Goal: Book appointment/travel/reservation

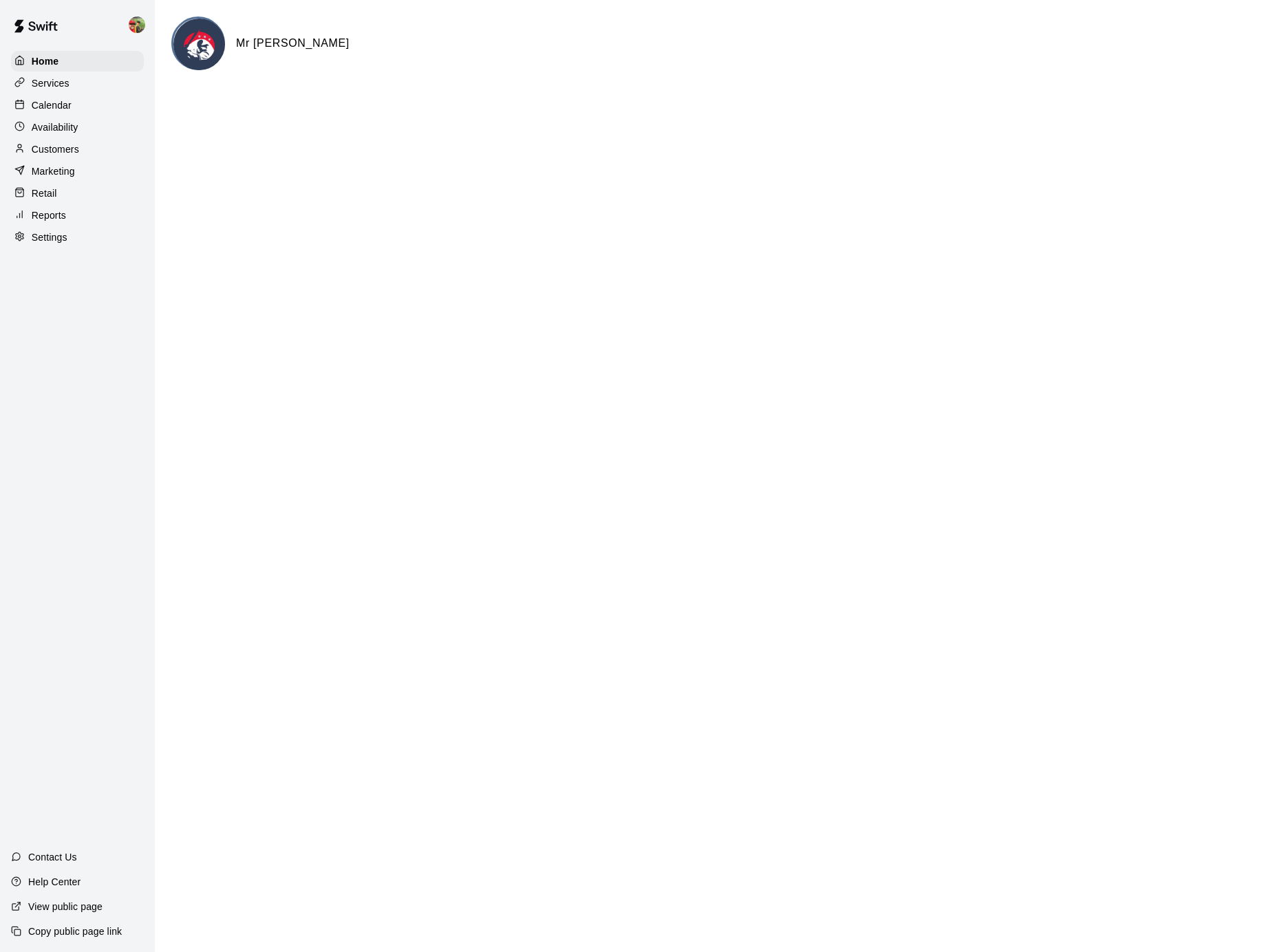
click at [83, 101] on div "Calendar" at bounding box center [78, 105] width 133 height 20
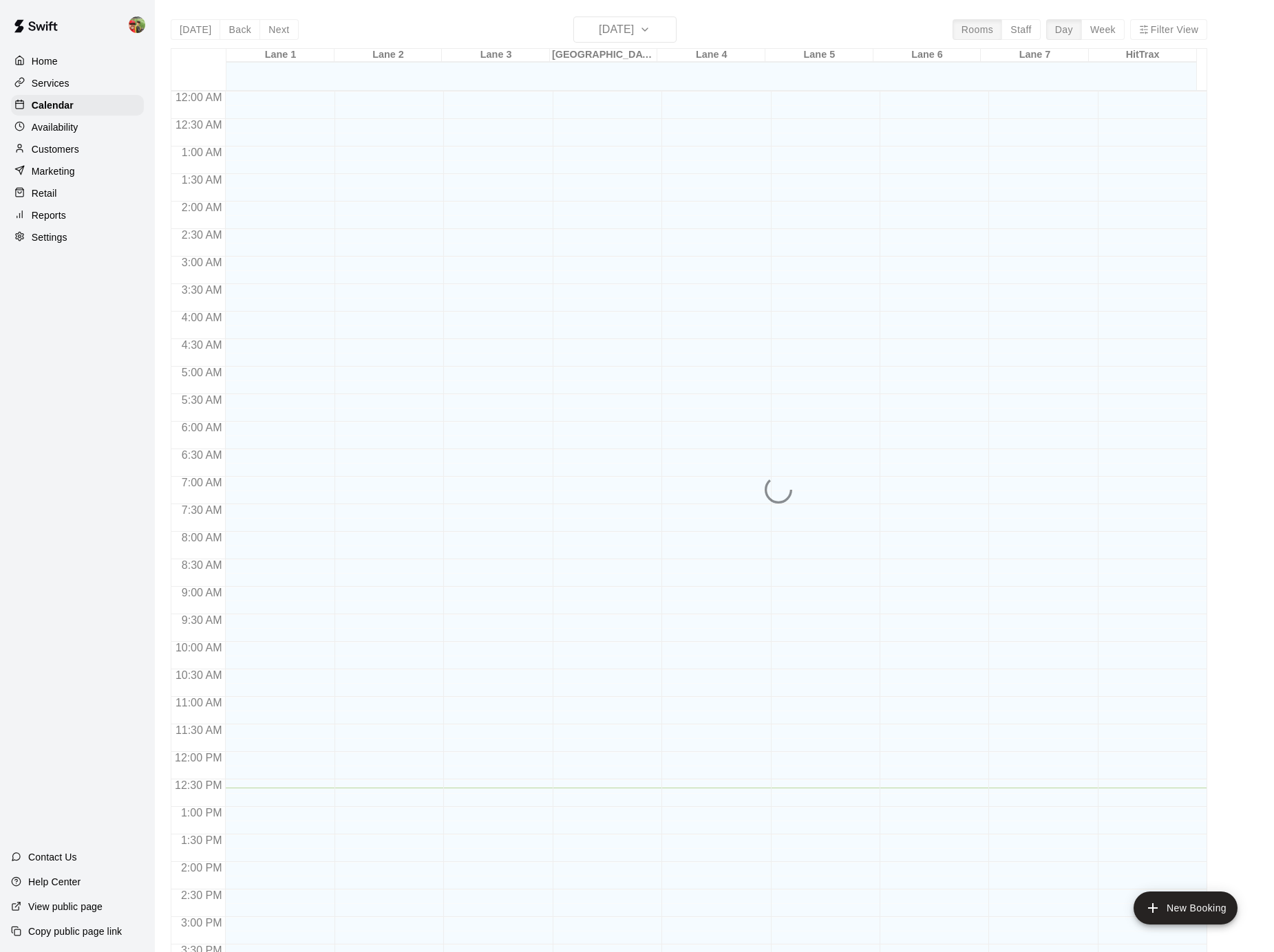
scroll to position [404, 0]
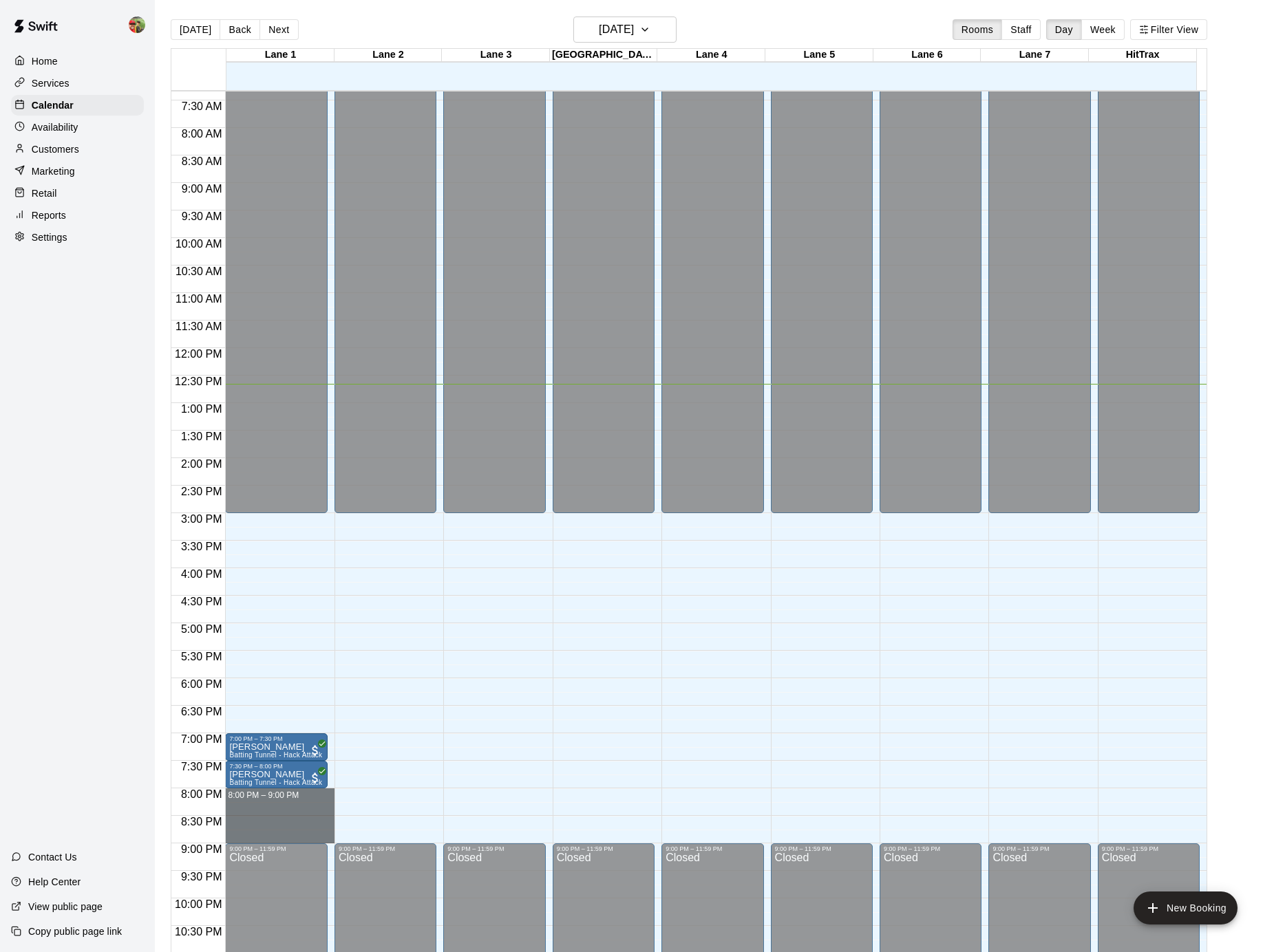
drag, startPoint x: 267, startPoint y: 796, endPoint x: 284, endPoint y: 834, distance: 41.6
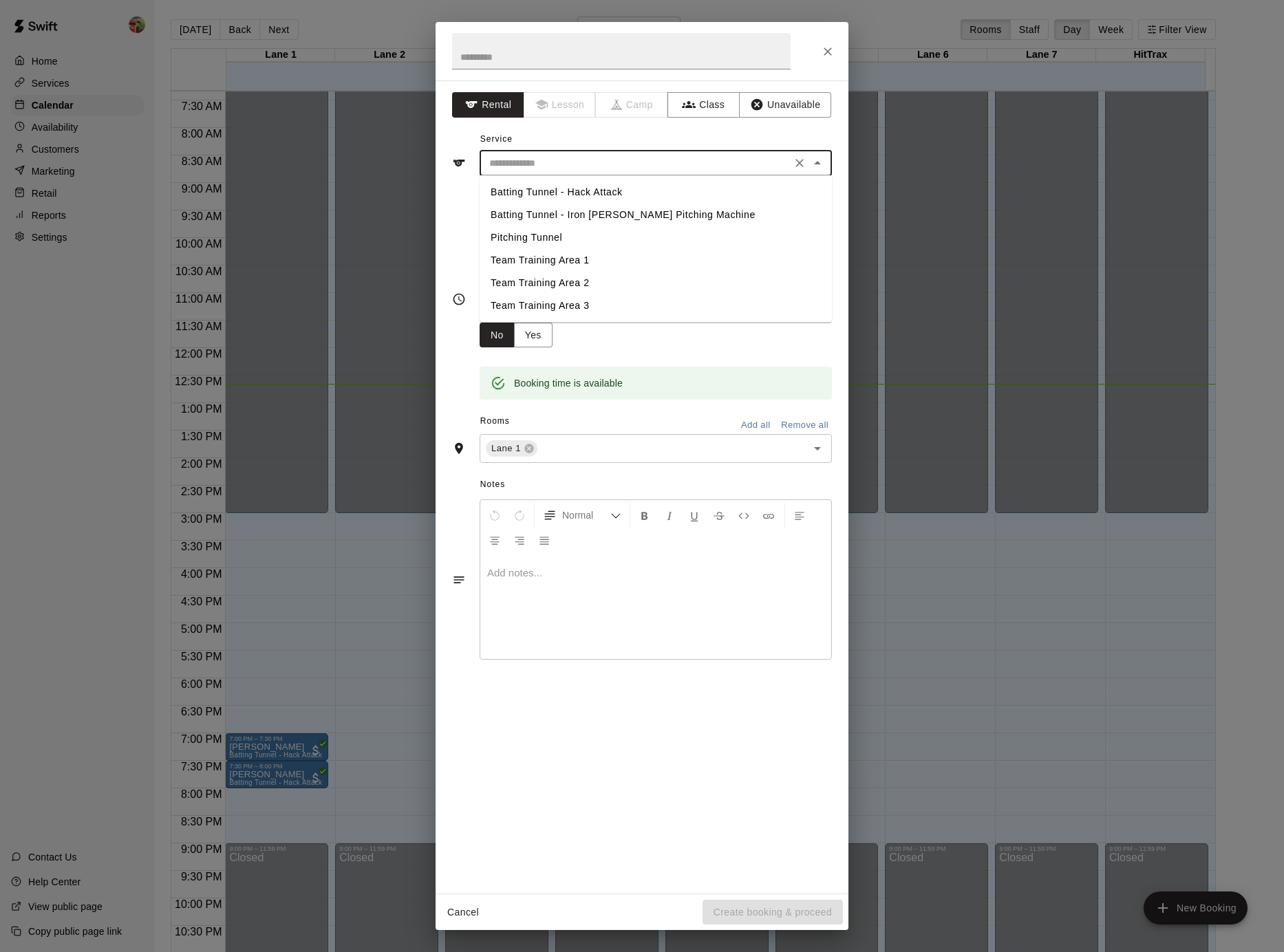
click at [702, 162] on input "text" at bounding box center [635, 163] width 304 height 17
click at [780, 109] on button "Unavailable" at bounding box center [785, 105] width 92 height 25
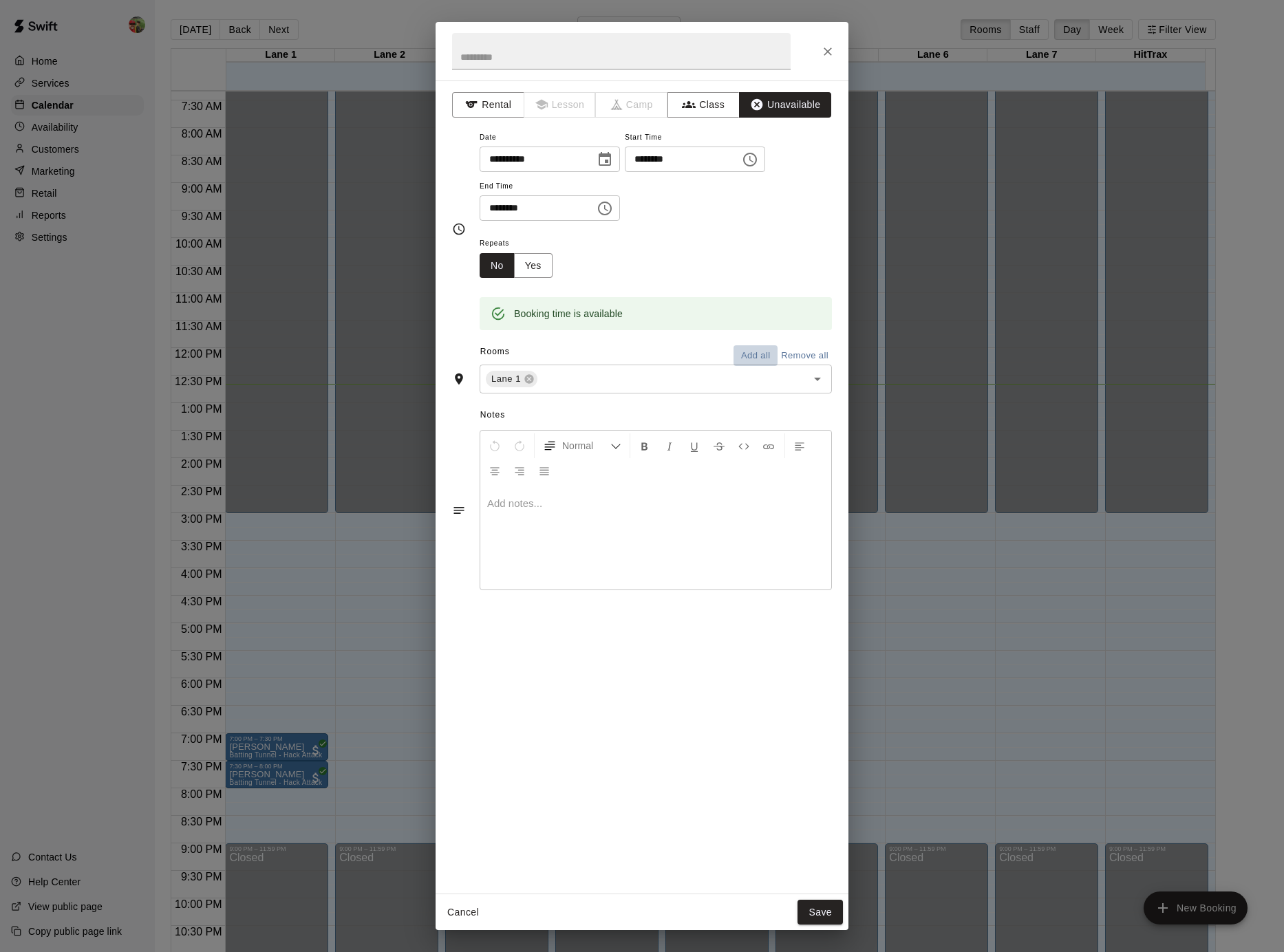
click at [756, 354] on button "Add all" at bounding box center [755, 356] width 44 height 21
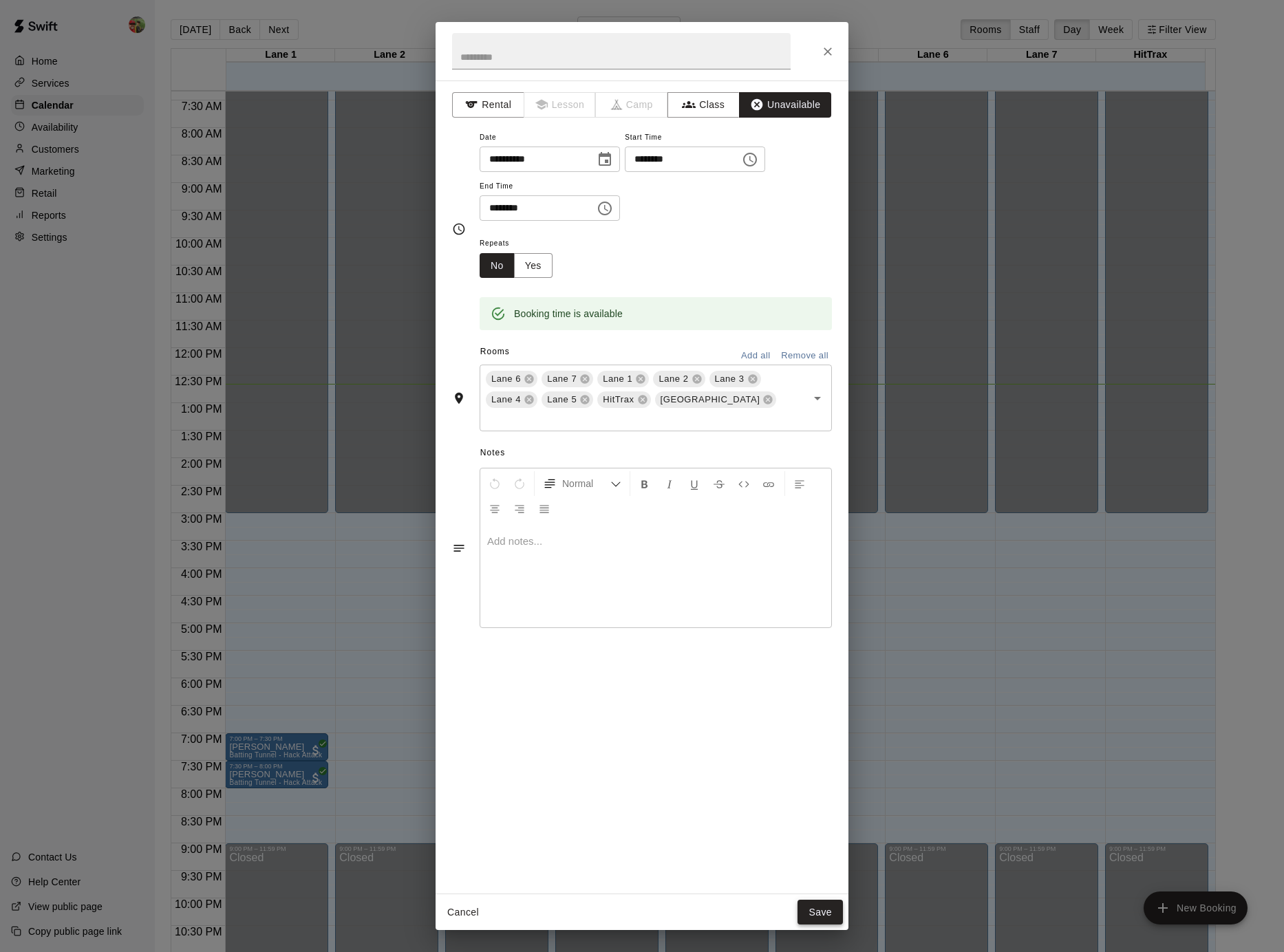
click at [825, 914] on button "Save" at bounding box center [820, 912] width 45 height 25
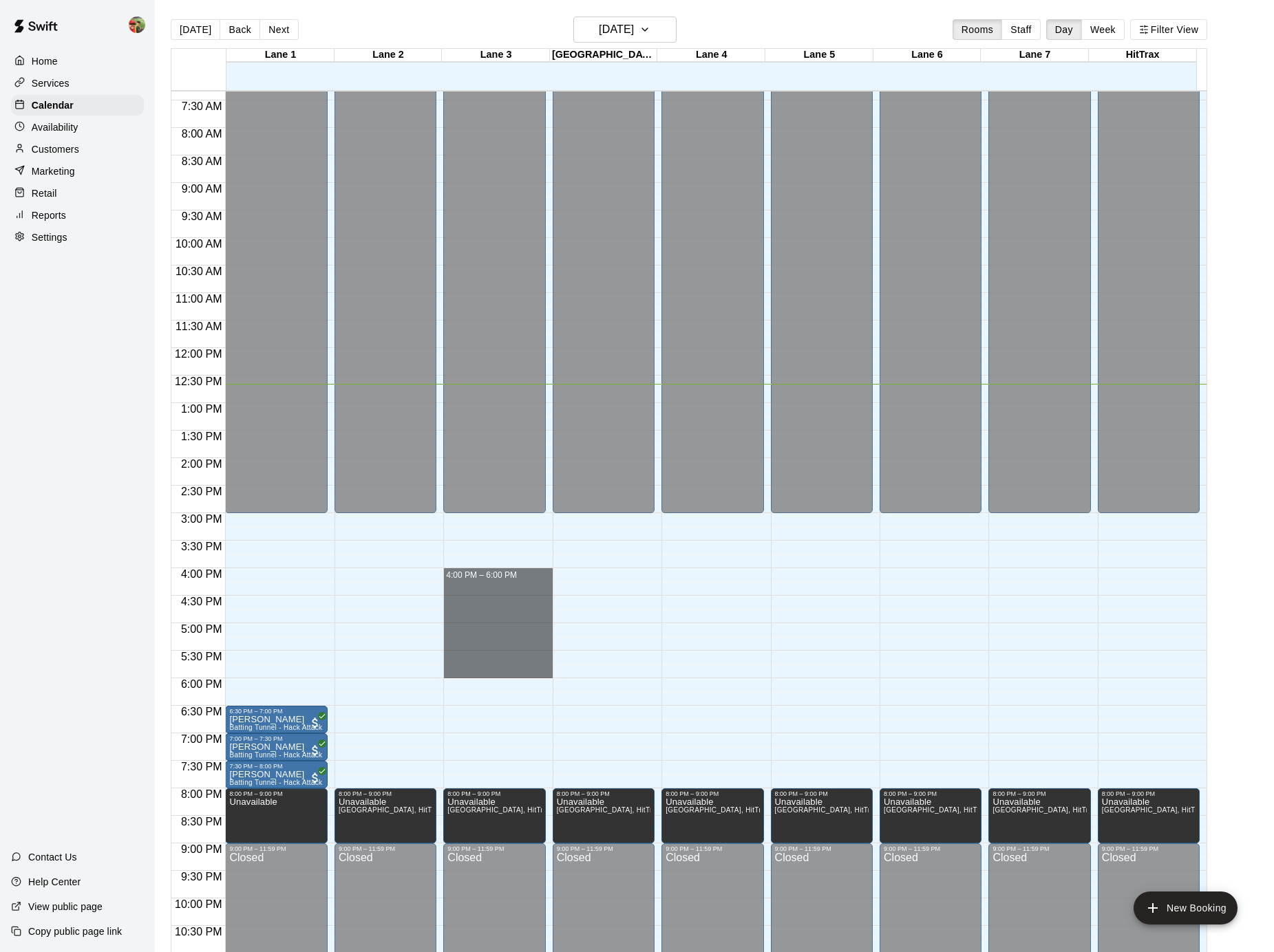
drag, startPoint x: 460, startPoint y: 575, endPoint x: 464, endPoint y: 672, distance: 97.1
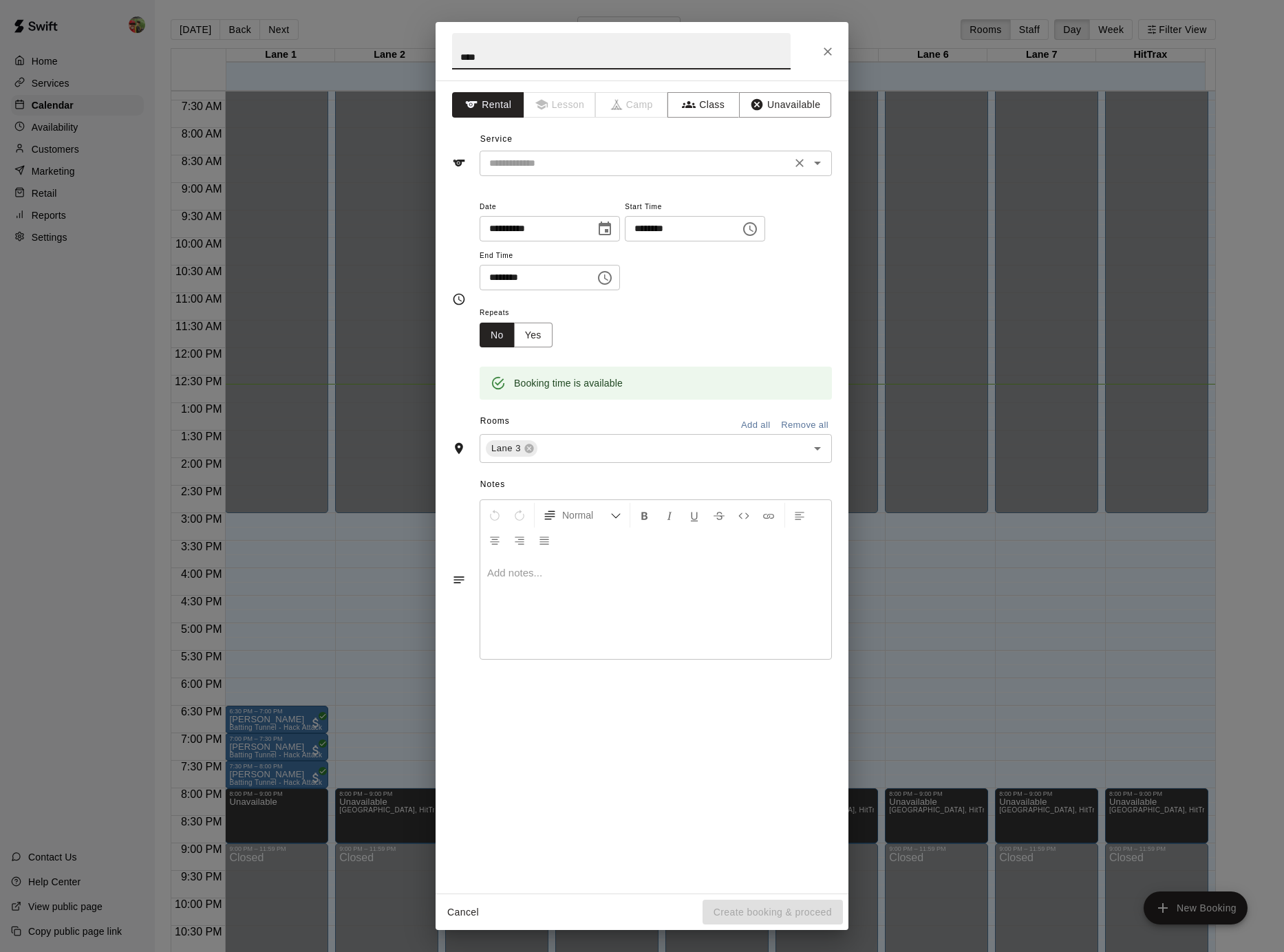
click at [794, 164] on icon "Clear" at bounding box center [799, 163] width 14 height 14
type input "****"
click at [820, 164] on icon "Open" at bounding box center [817, 163] width 16 height 16
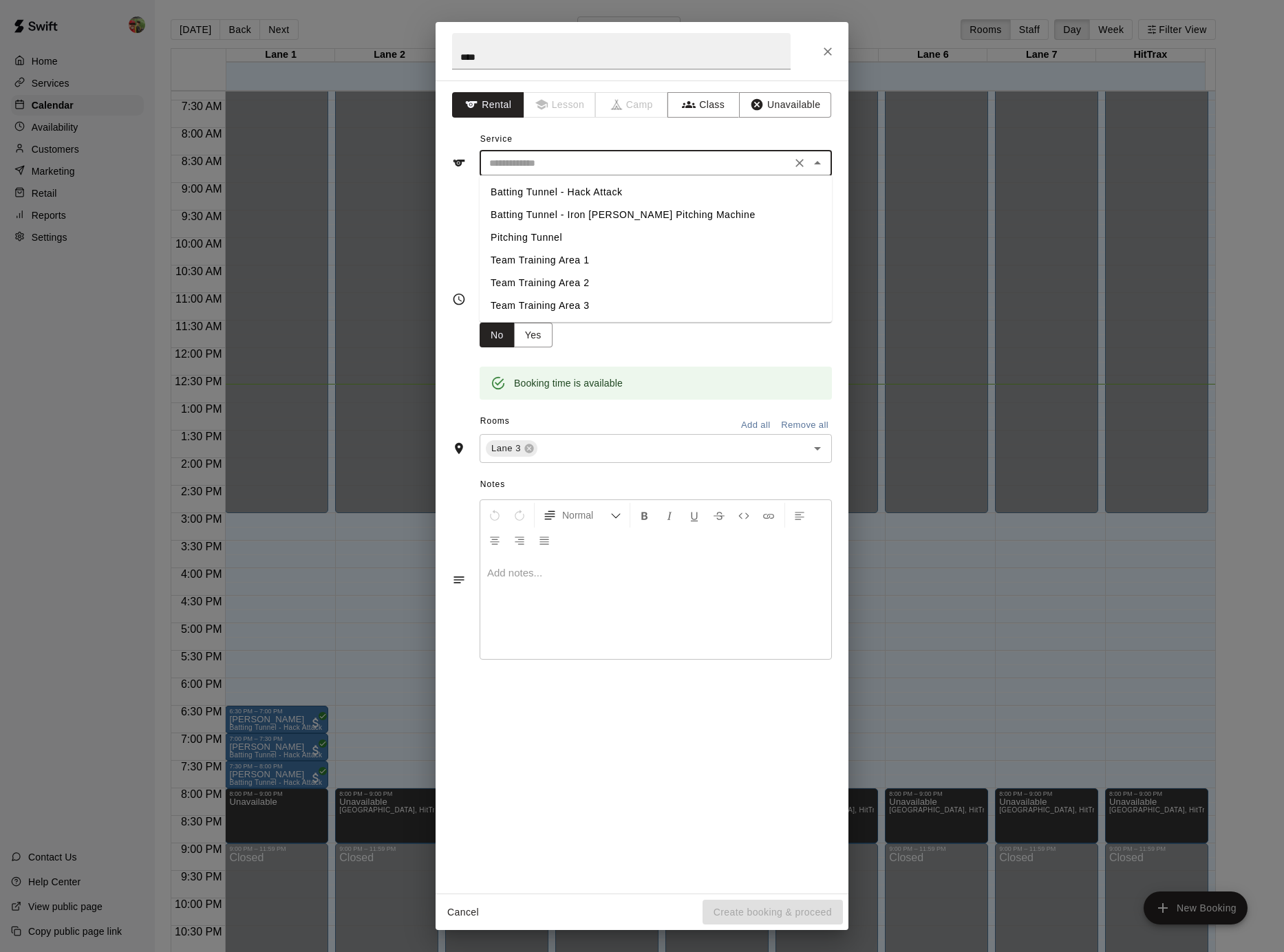
click at [702, 199] on li "Batting Tunnel - Hack Attack" at bounding box center [655, 192] width 352 height 23
type input "**********"
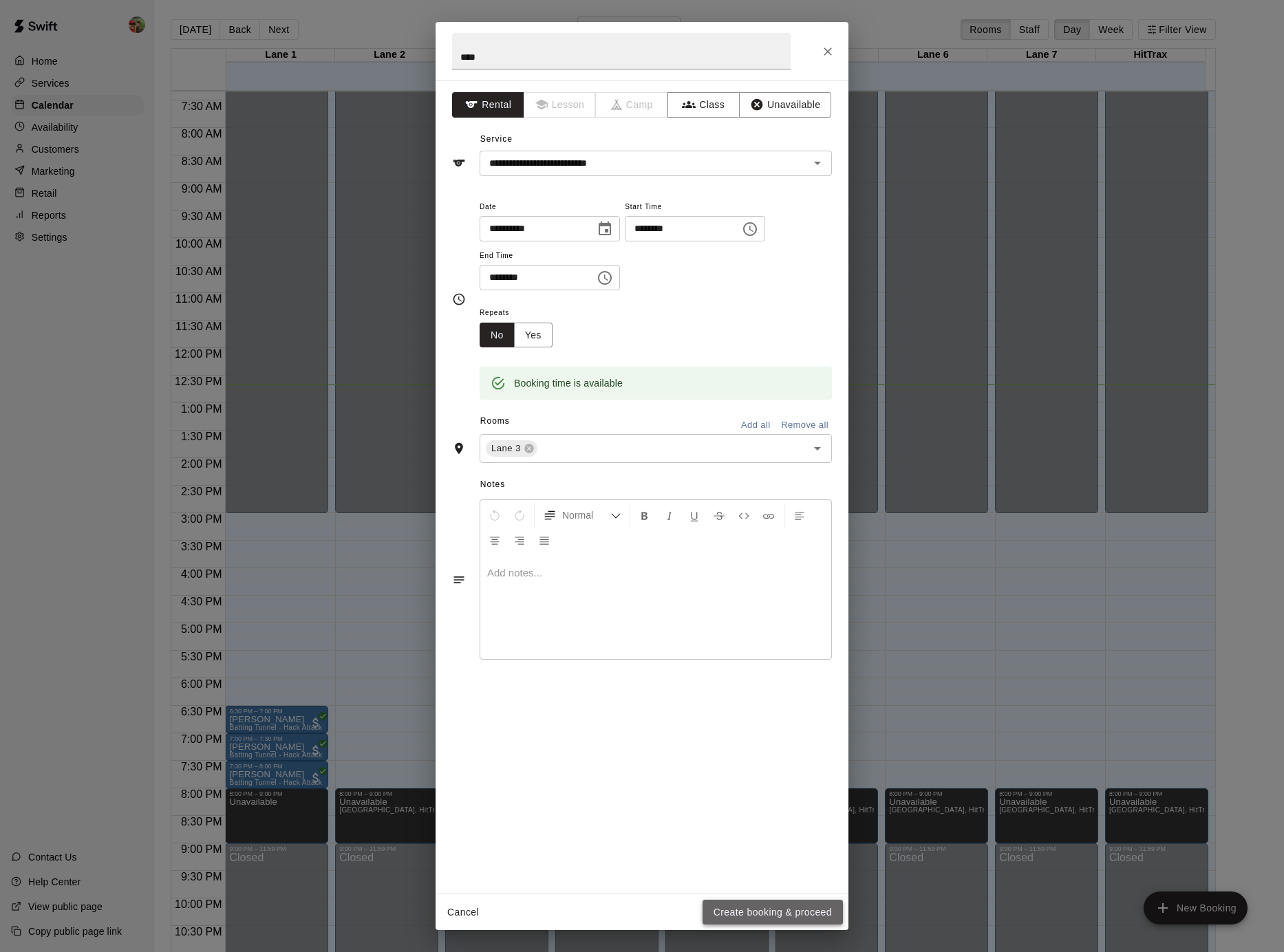
click at [753, 908] on button "Create booking & proceed" at bounding box center [772, 912] width 140 height 25
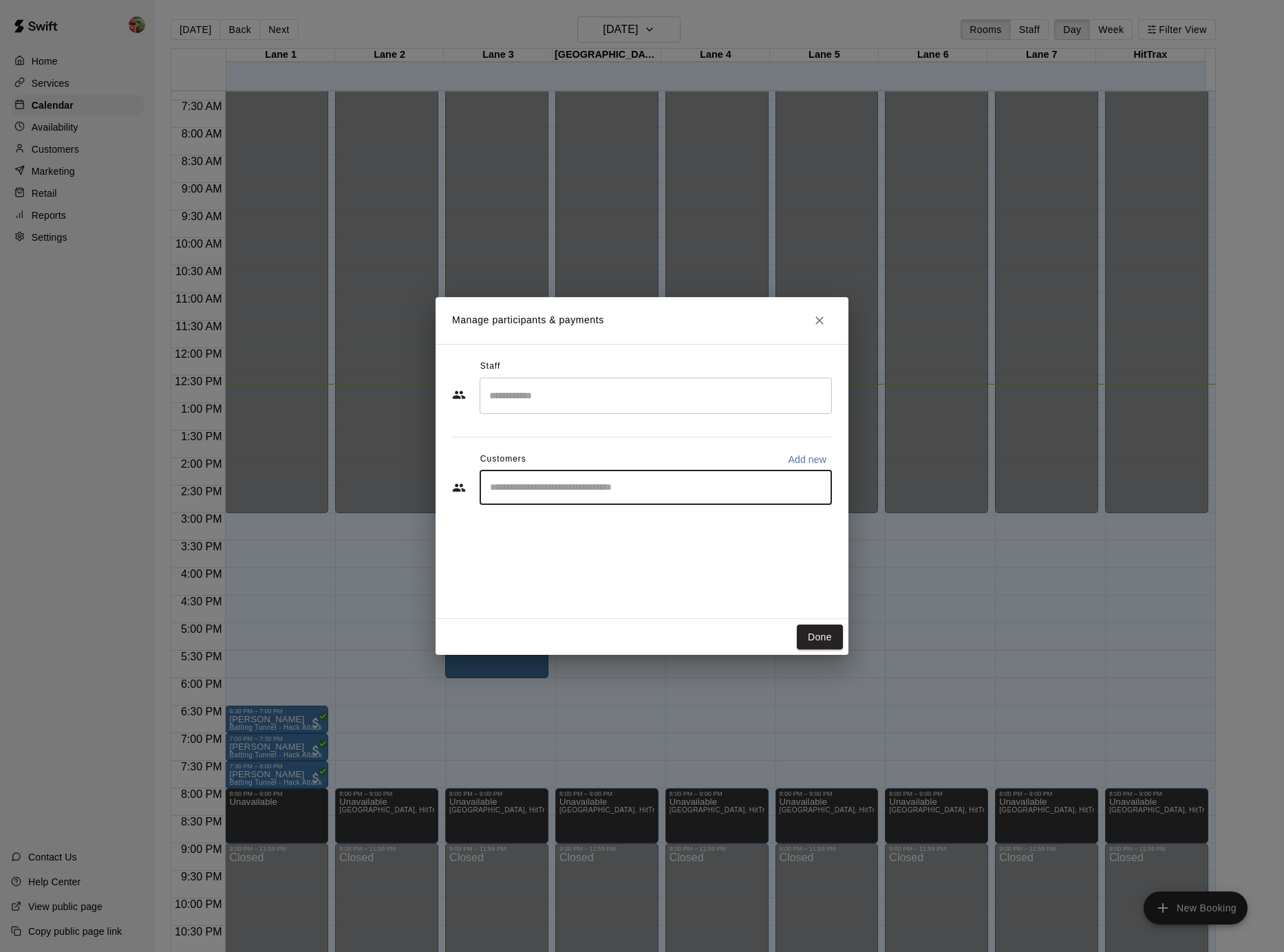
click at [633, 491] on input "Start typing to search customers..." at bounding box center [656, 488] width 340 height 14
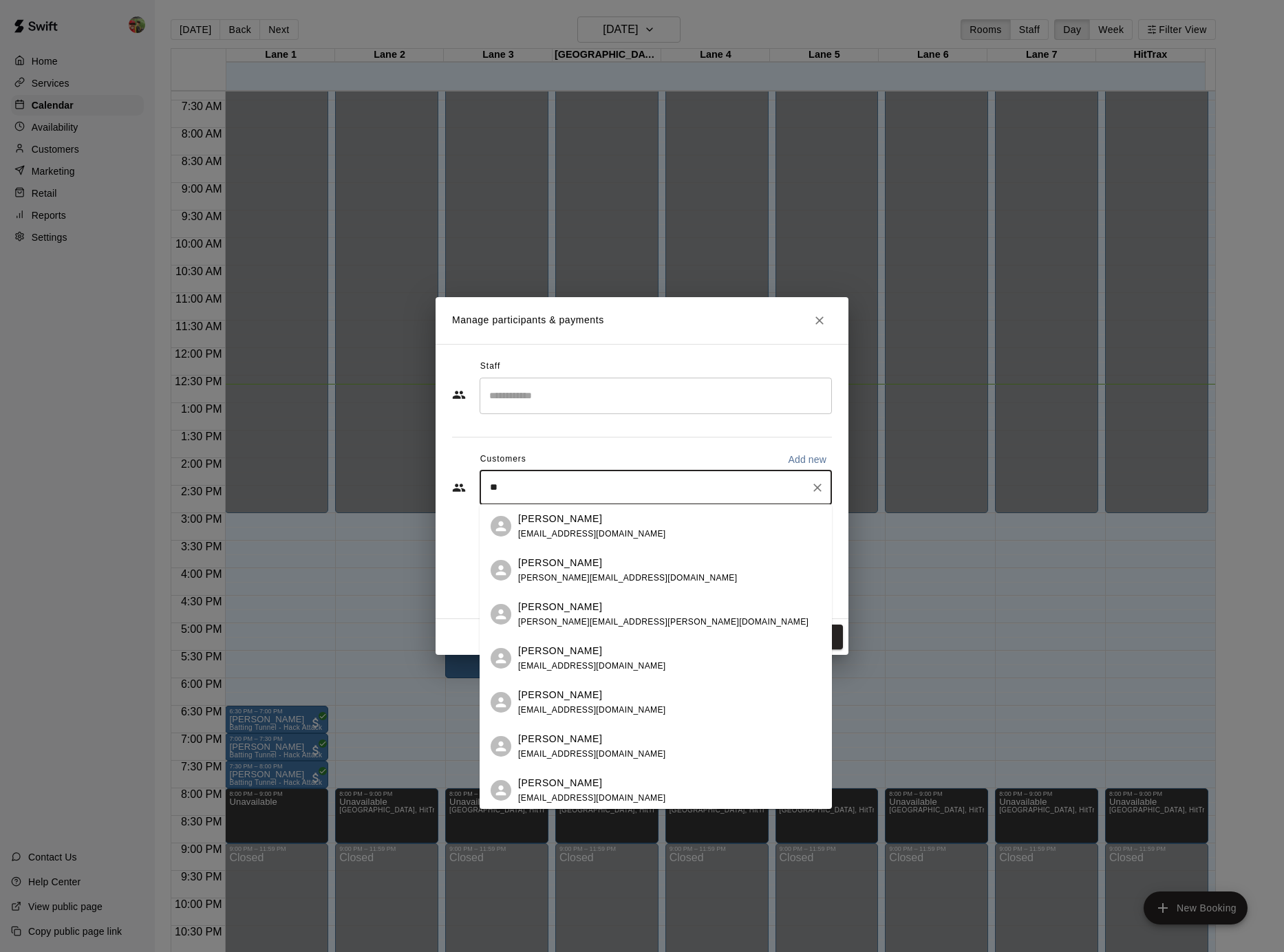
type input "***"
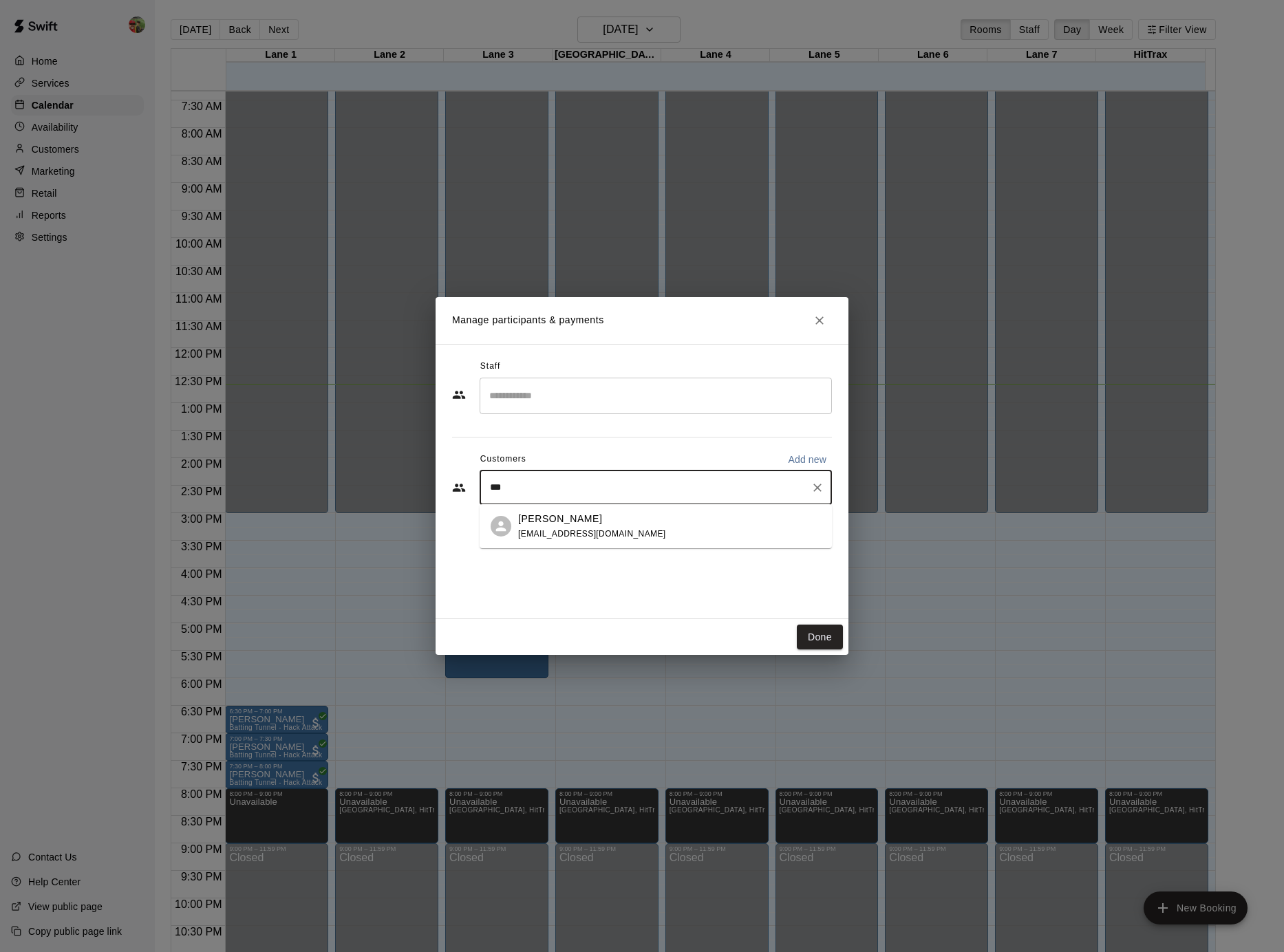
click at [614, 524] on div "[PERSON_NAME]" at bounding box center [592, 519] width 148 height 15
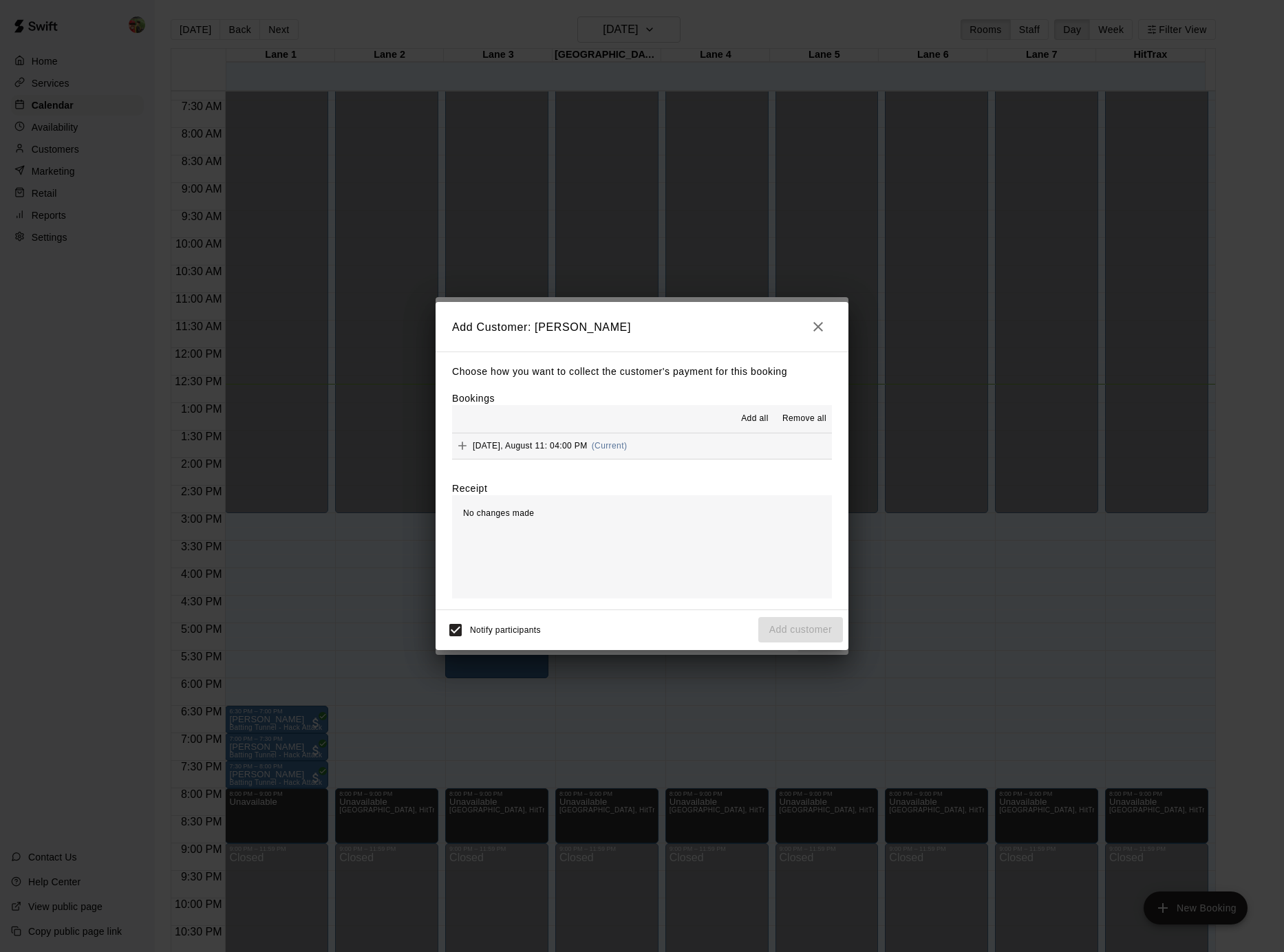
click at [756, 420] on span "Add all" at bounding box center [755, 419] width 28 height 14
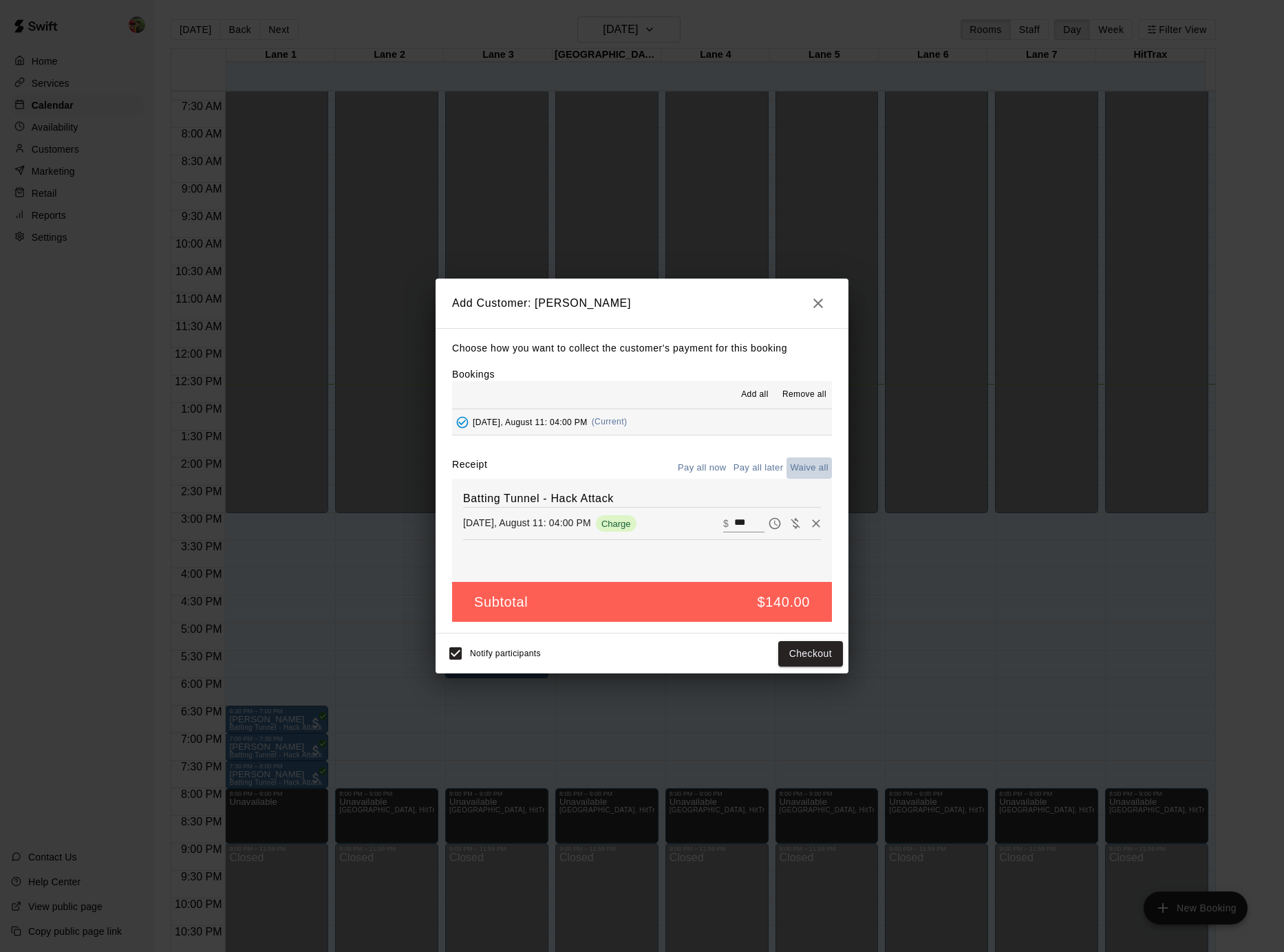
click at [805, 461] on button "Waive all" at bounding box center [809, 468] width 45 height 21
type input "*"
click at [813, 649] on button "Add customer" at bounding box center [800, 654] width 84 height 25
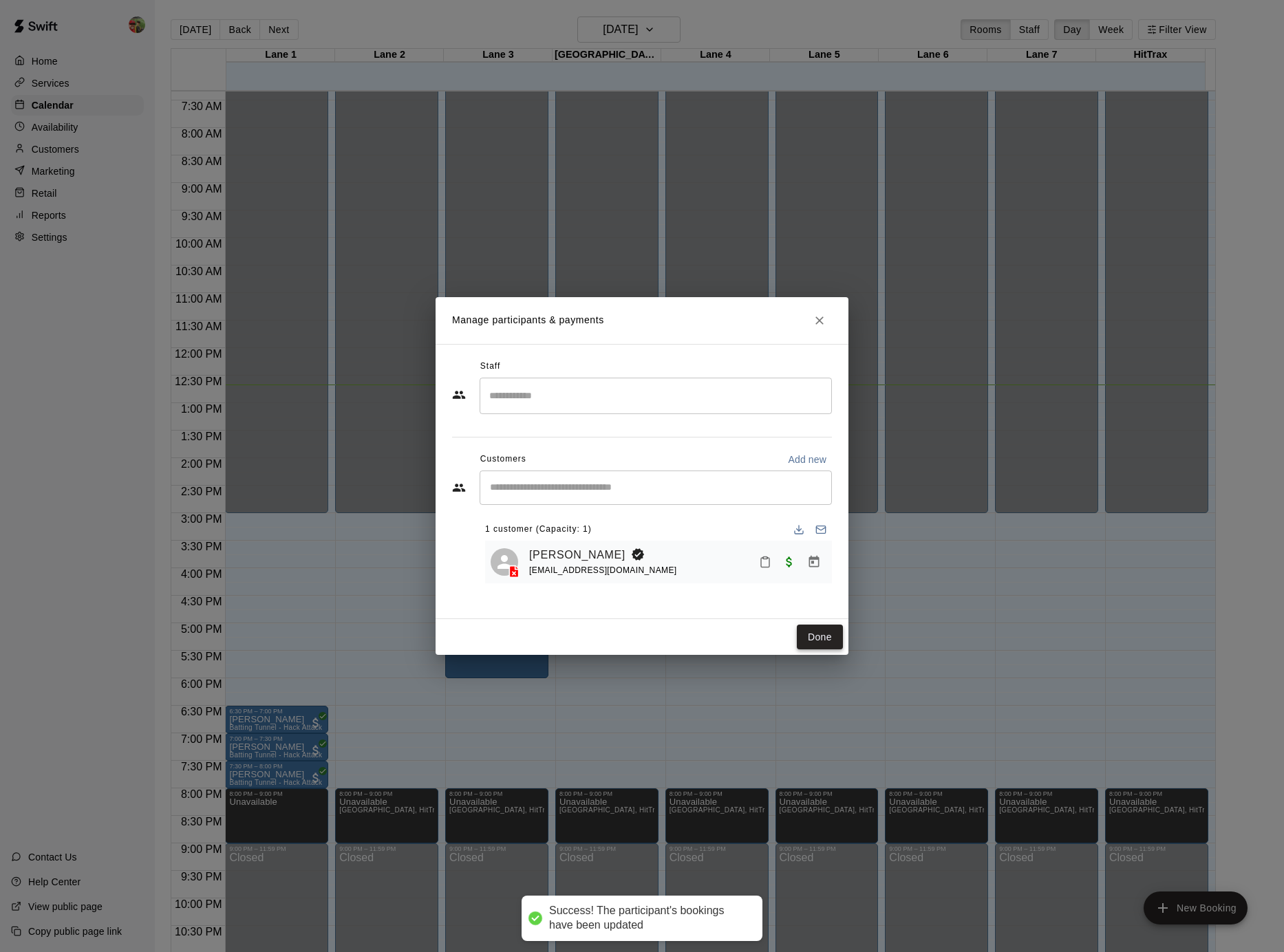
click at [811, 637] on button "Done" at bounding box center [820, 637] width 46 height 25
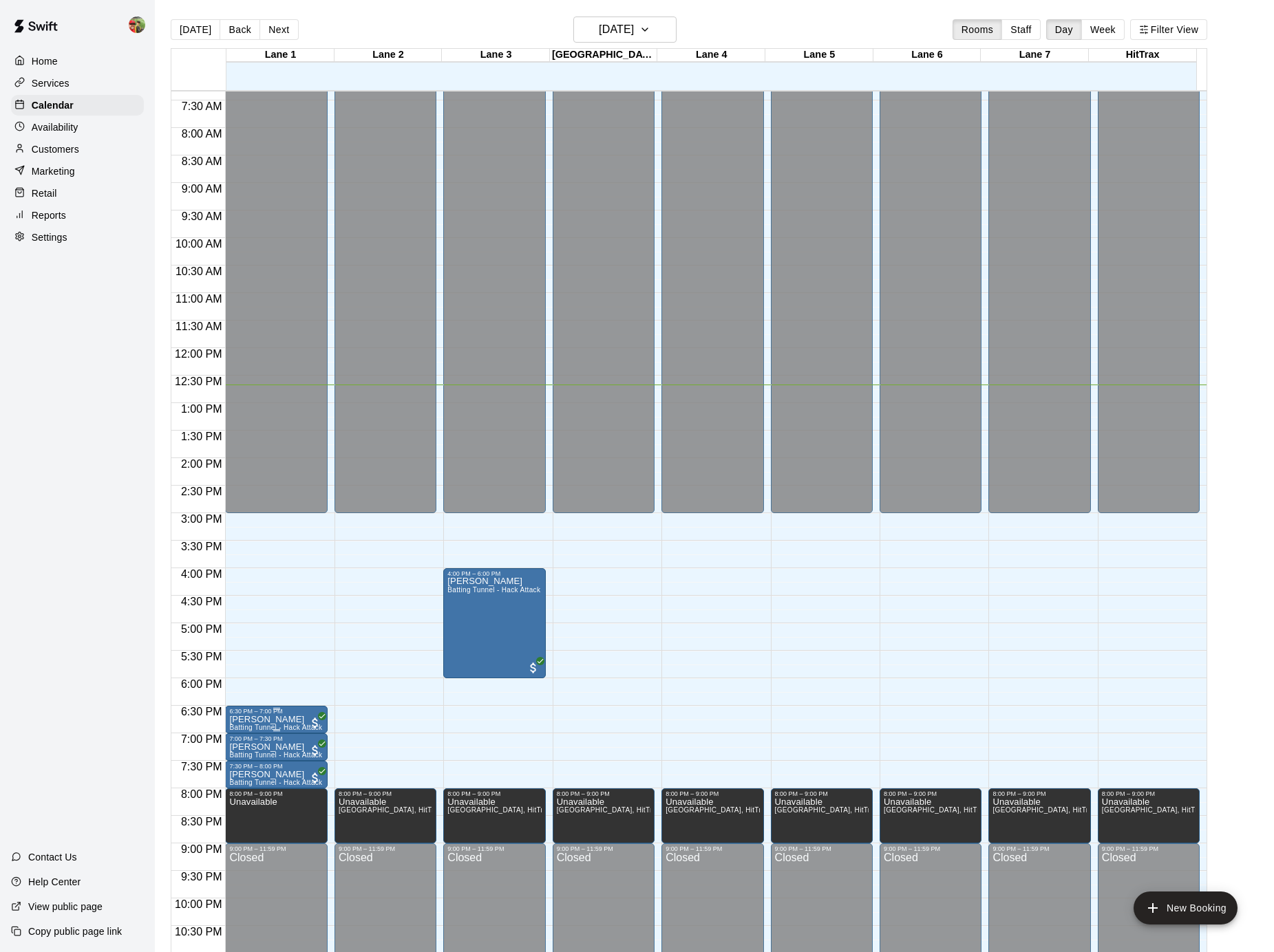
click at [271, 719] on p "[PERSON_NAME]" at bounding box center [276, 719] width 93 height 0
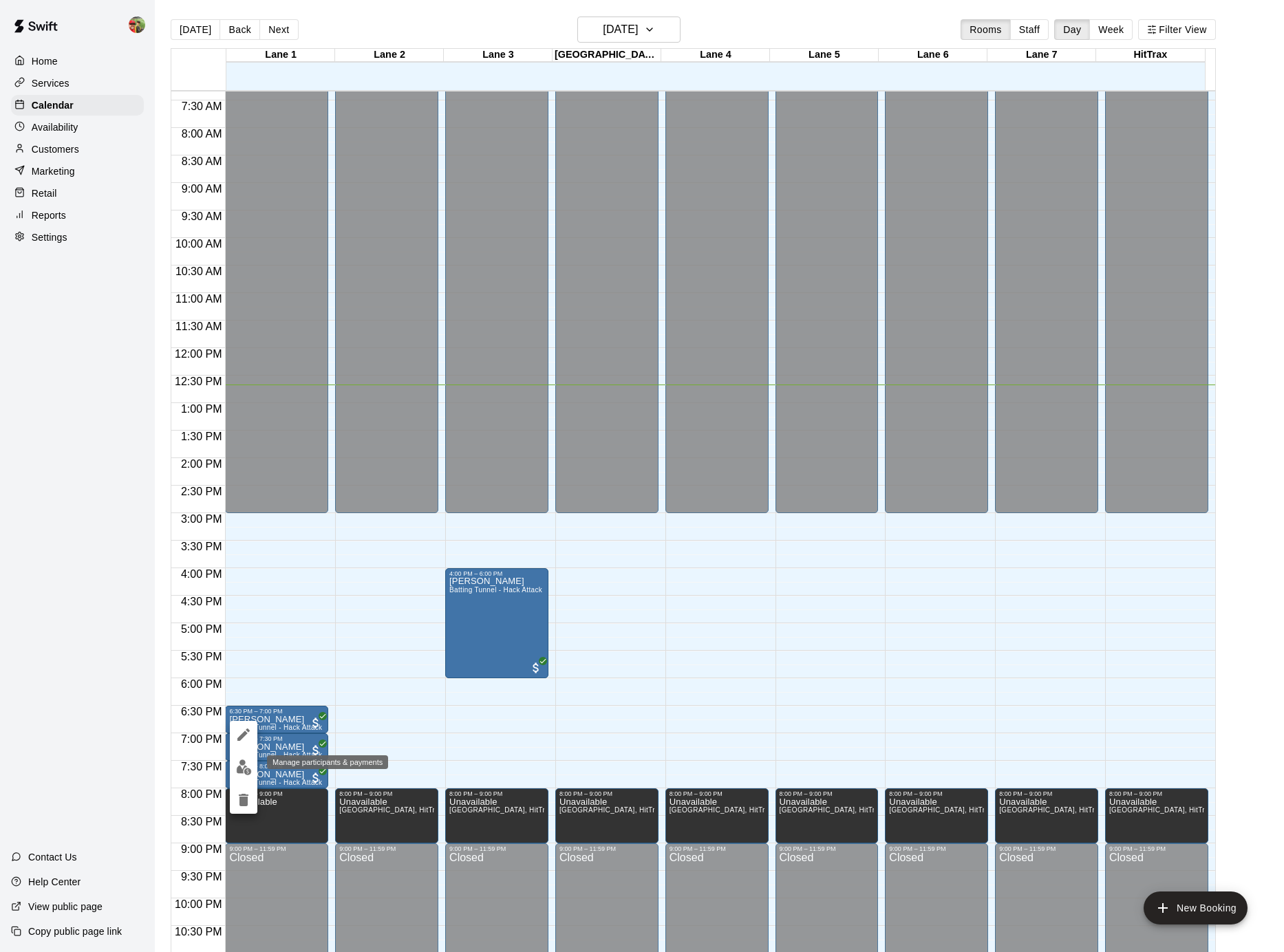
click at [250, 768] on img "edit" at bounding box center [244, 768] width 16 height 16
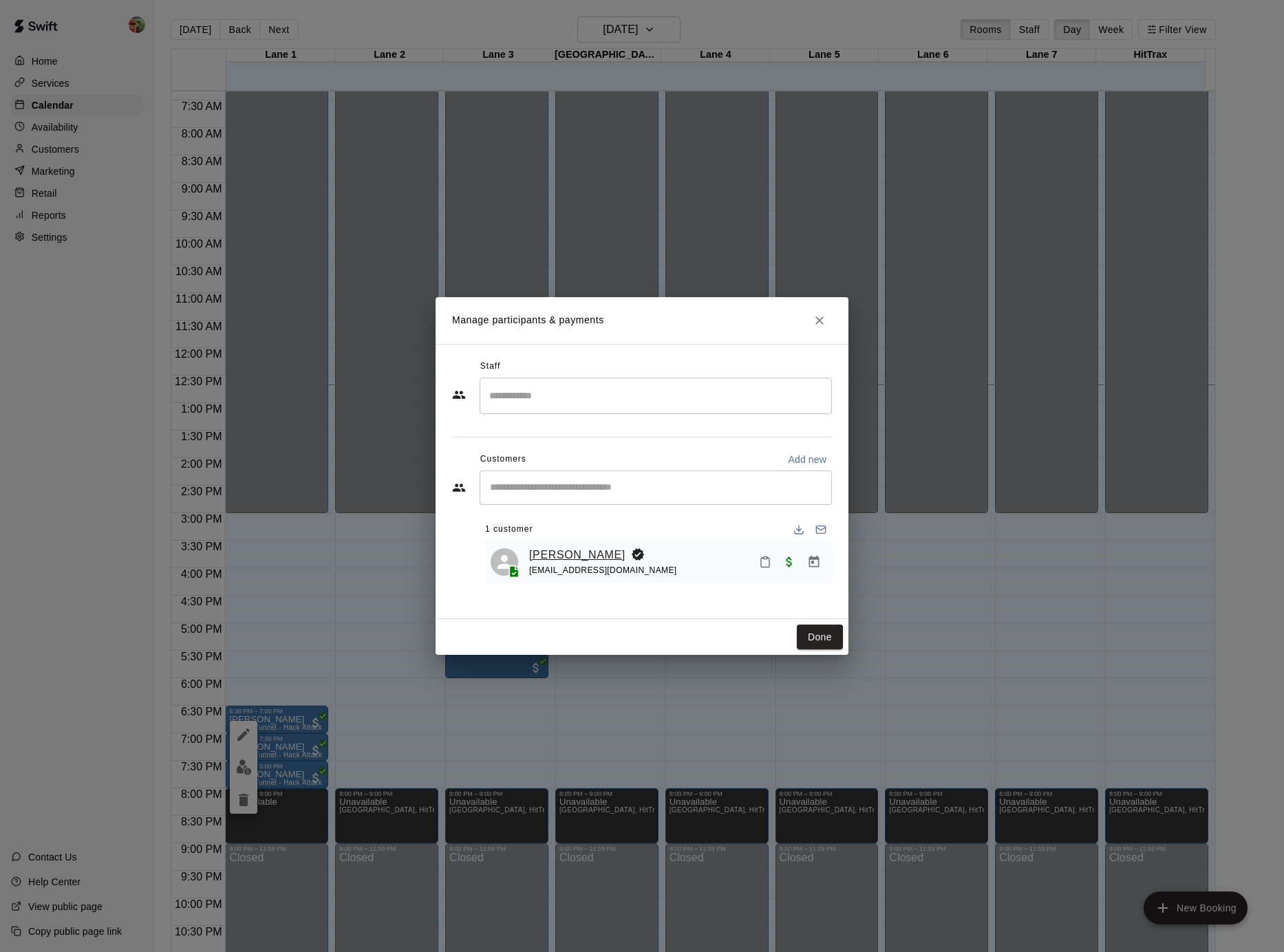
click at [578, 554] on link "[PERSON_NAME]" at bounding box center [577, 555] width 96 height 18
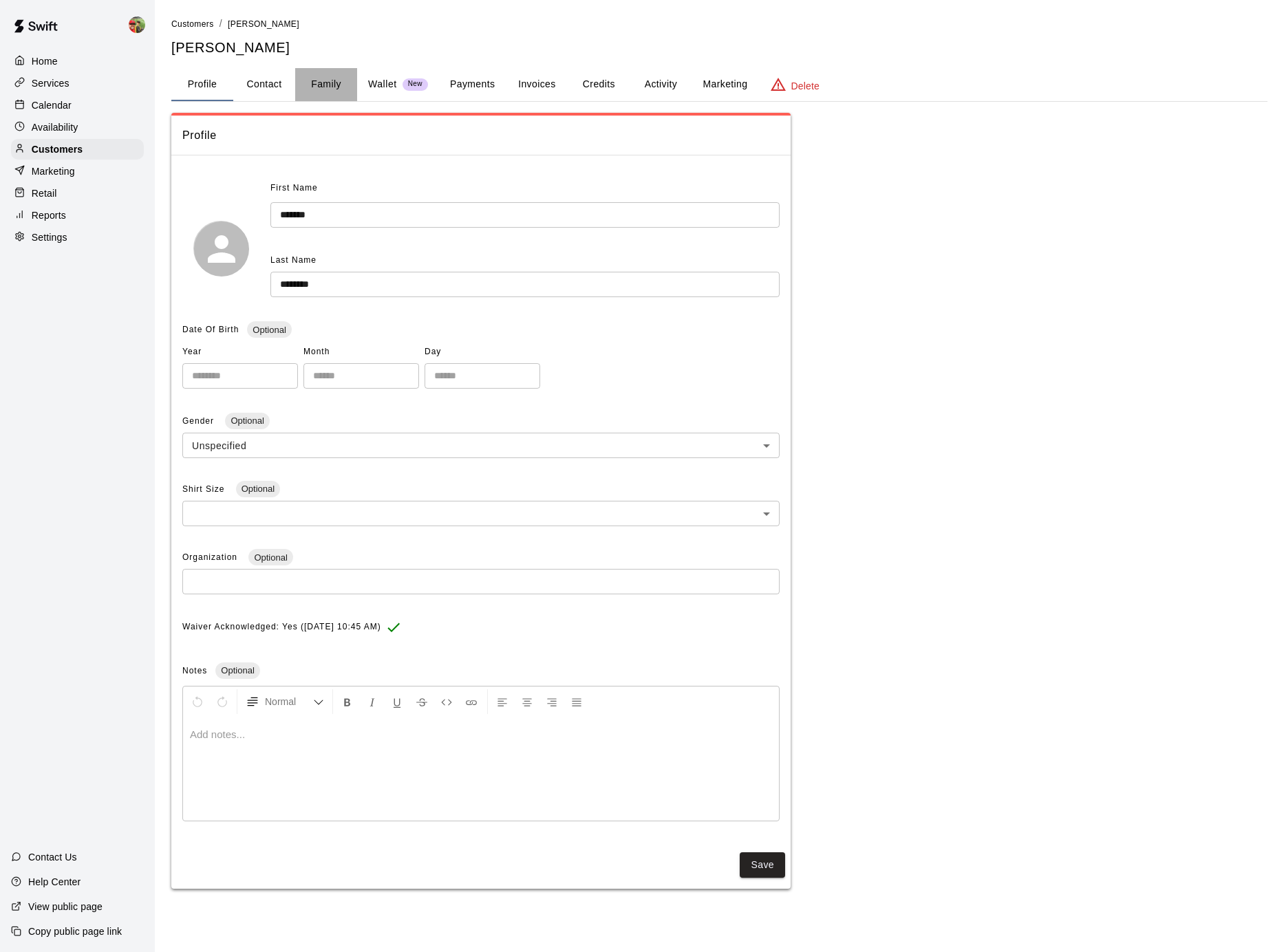
click at [318, 79] on button "Family" at bounding box center [326, 84] width 62 height 33
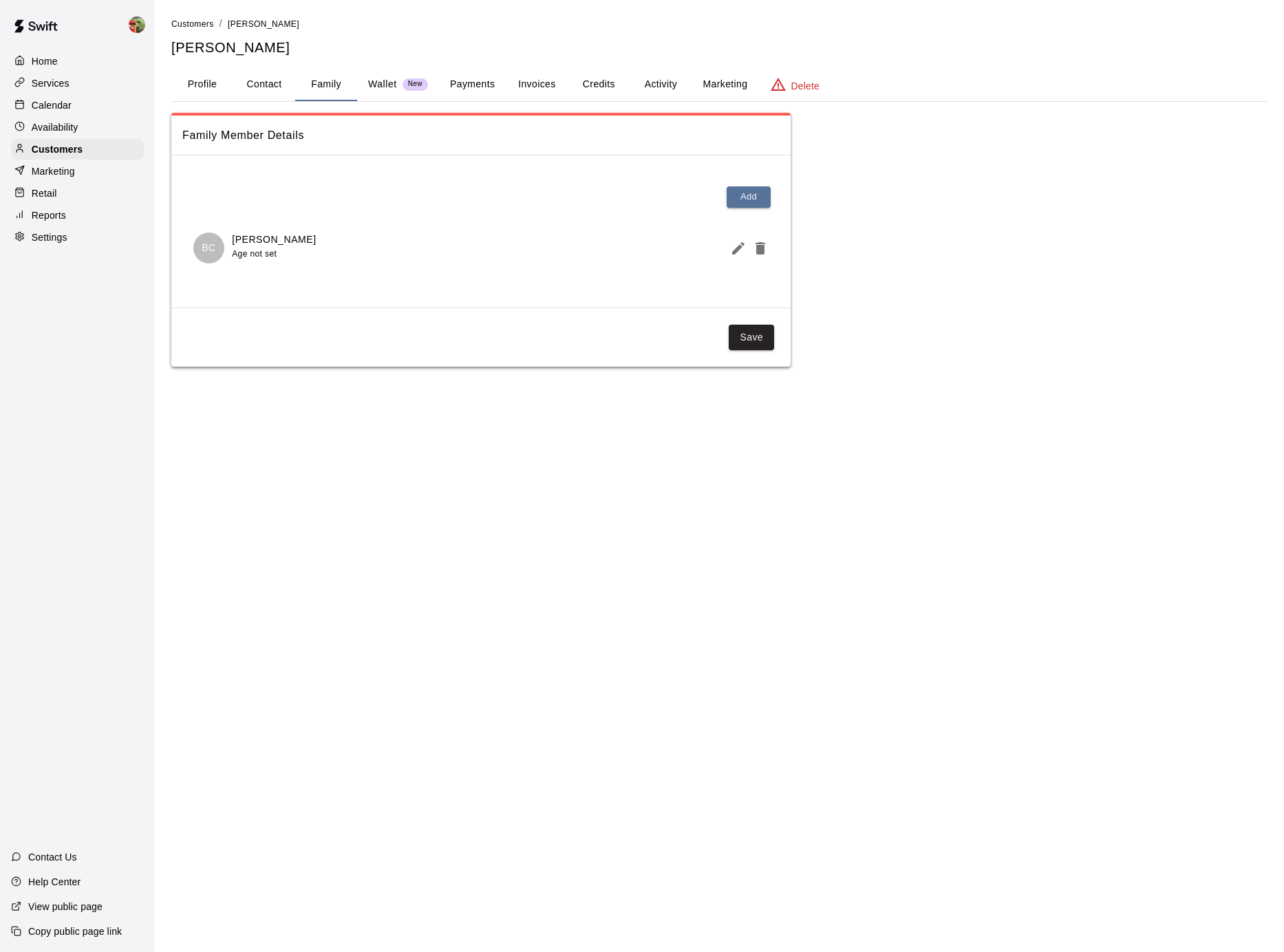
click at [254, 80] on button "Contact" at bounding box center [264, 84] width 62 height 33
select select "**"
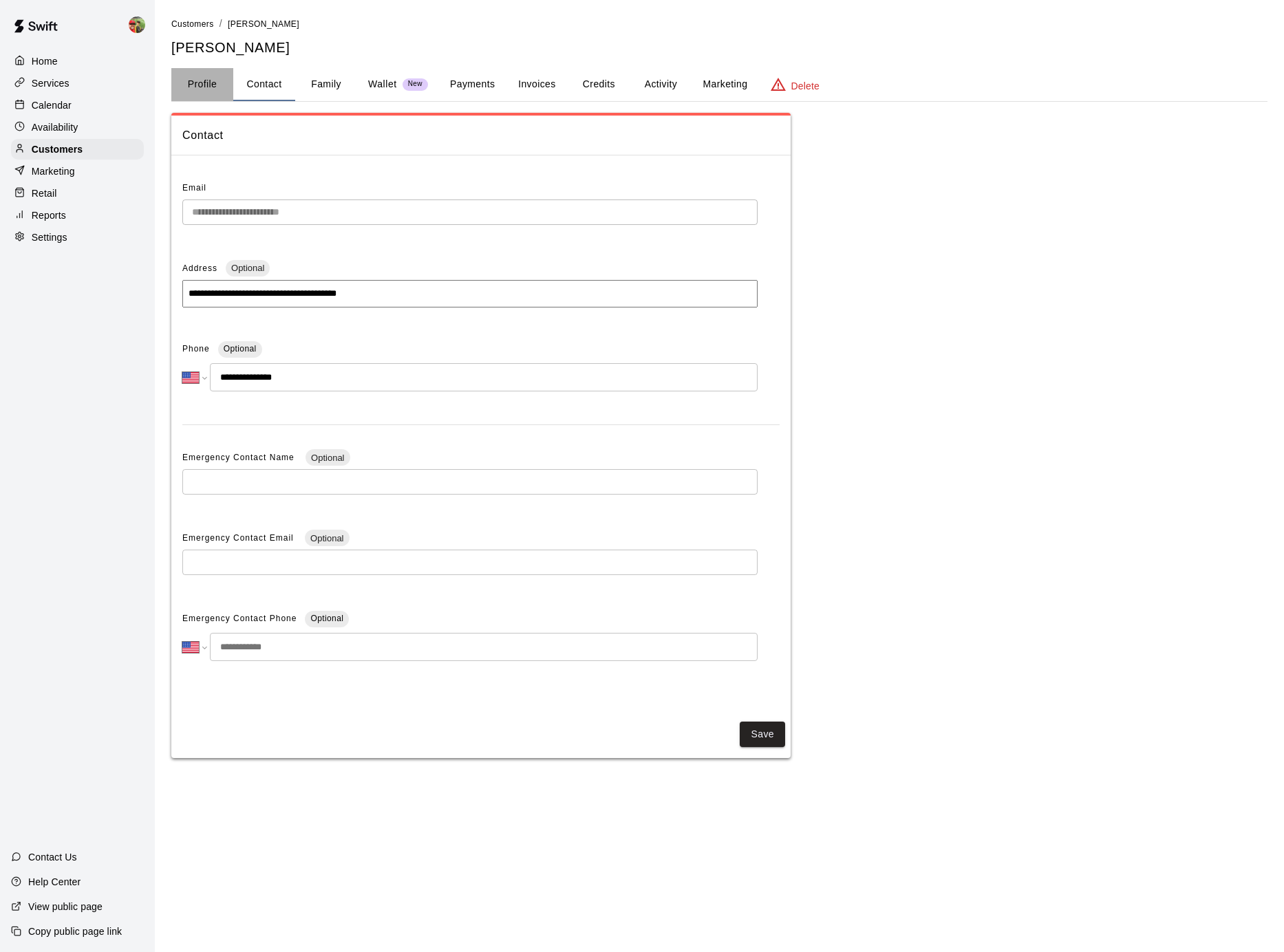
click at [210, 84] on button "Profile" at bounding box center [202, 84] width 62 height 33
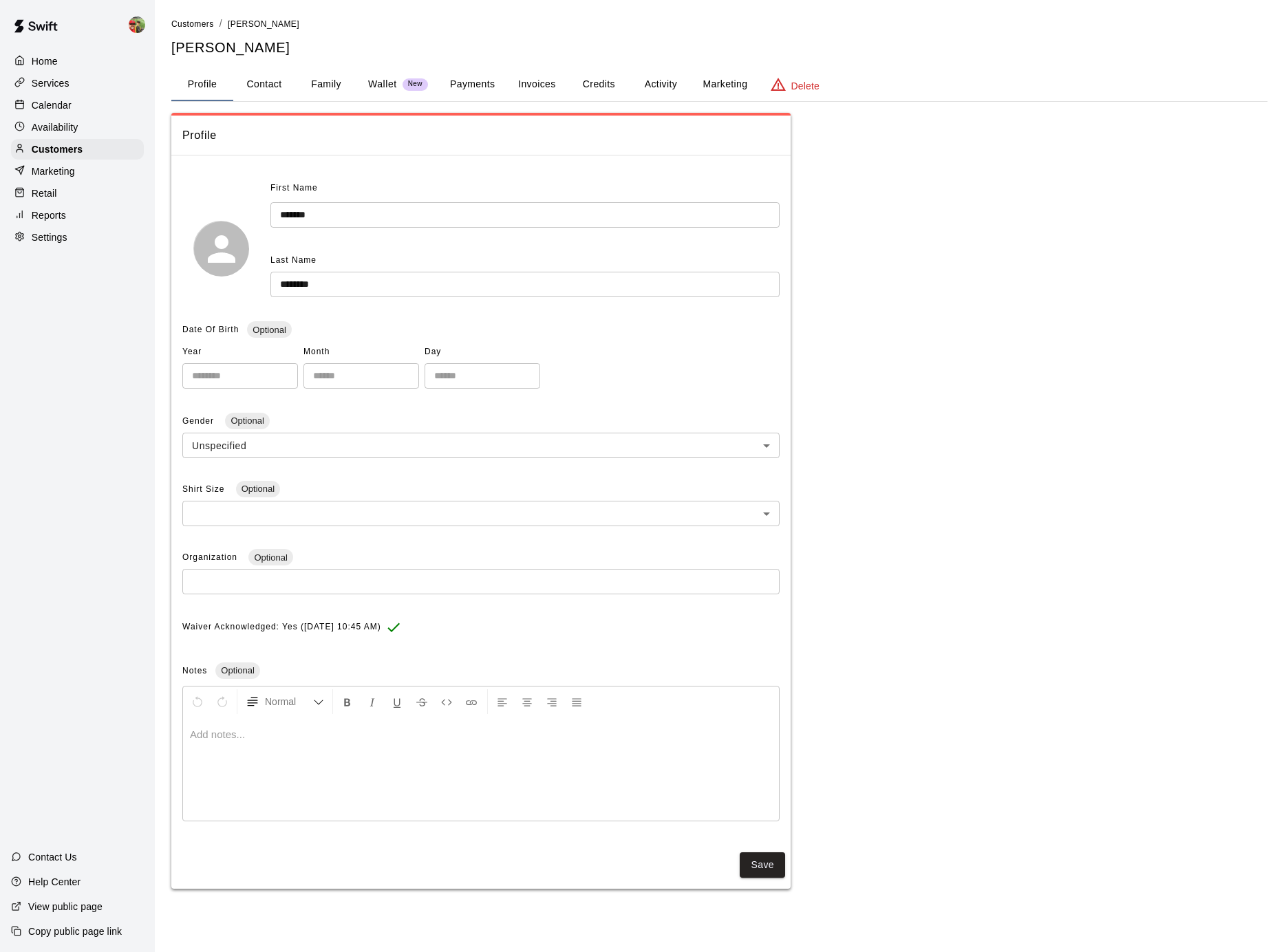
click at [661, 84] on button "Activity" at bounding box center [660, 84] width 62 height 33
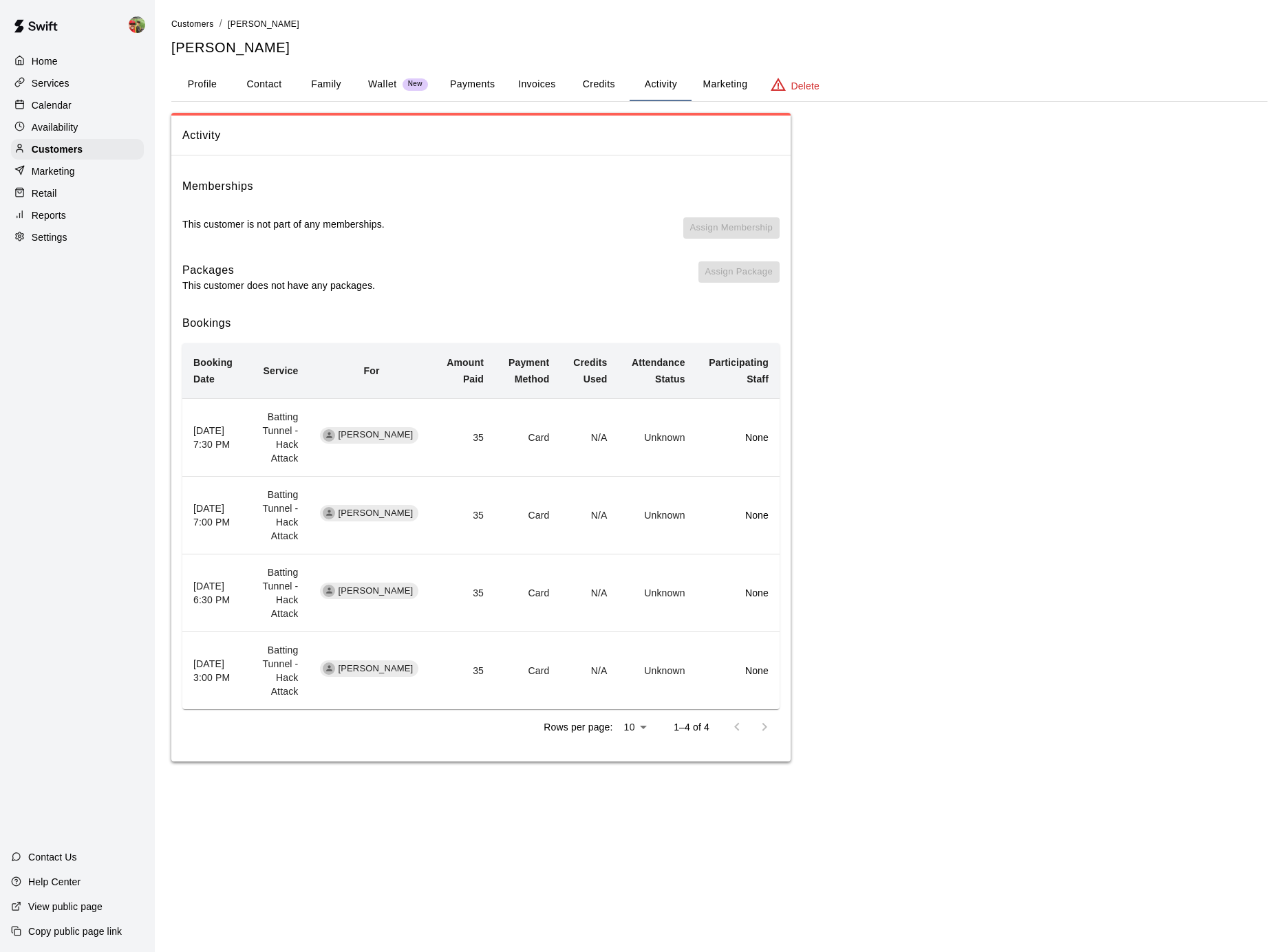
click at [62, 100] on p "Calendar" at bounding box center [51, 105] width 40 height 14
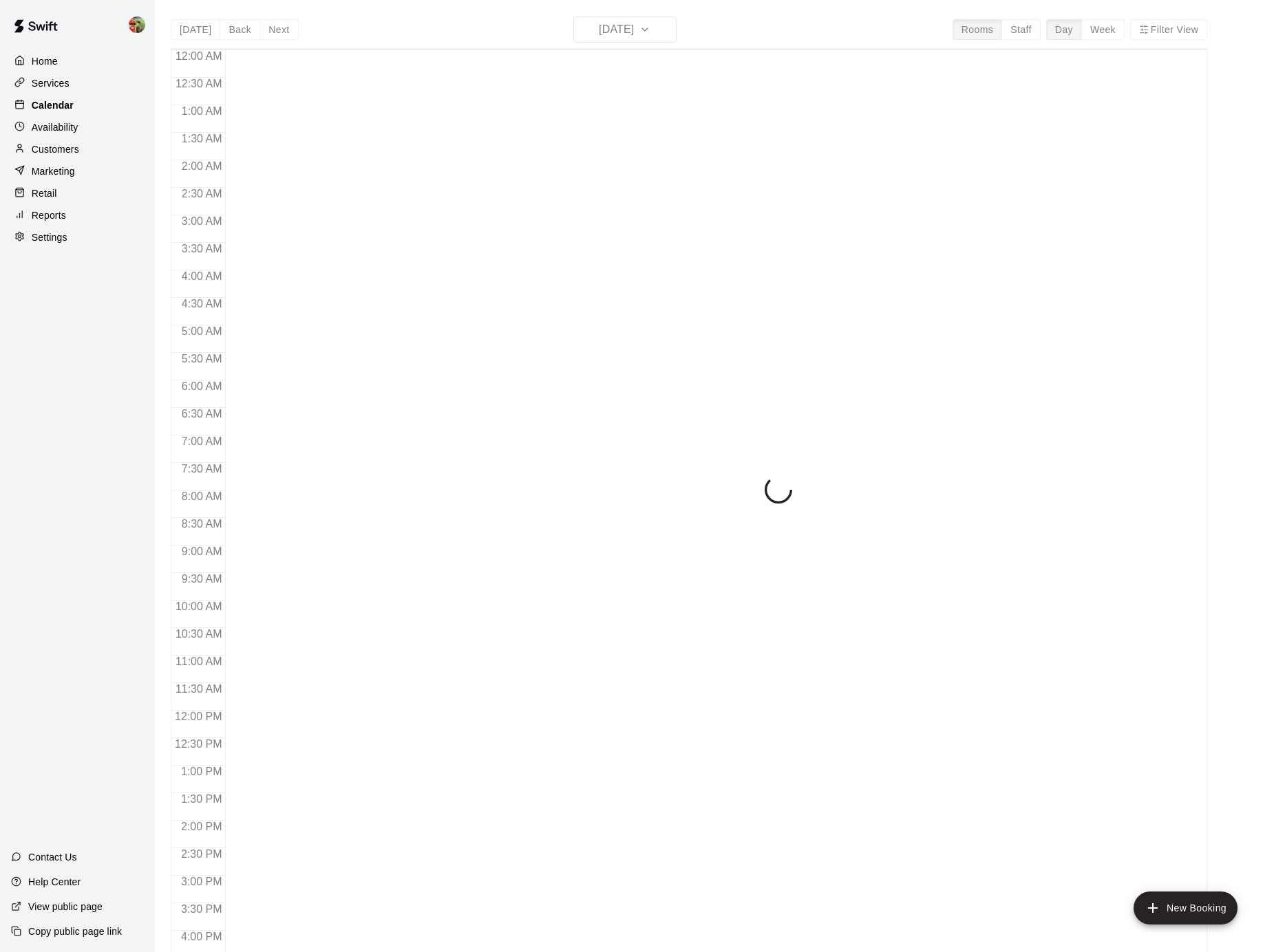
scroll to position [404, 0]
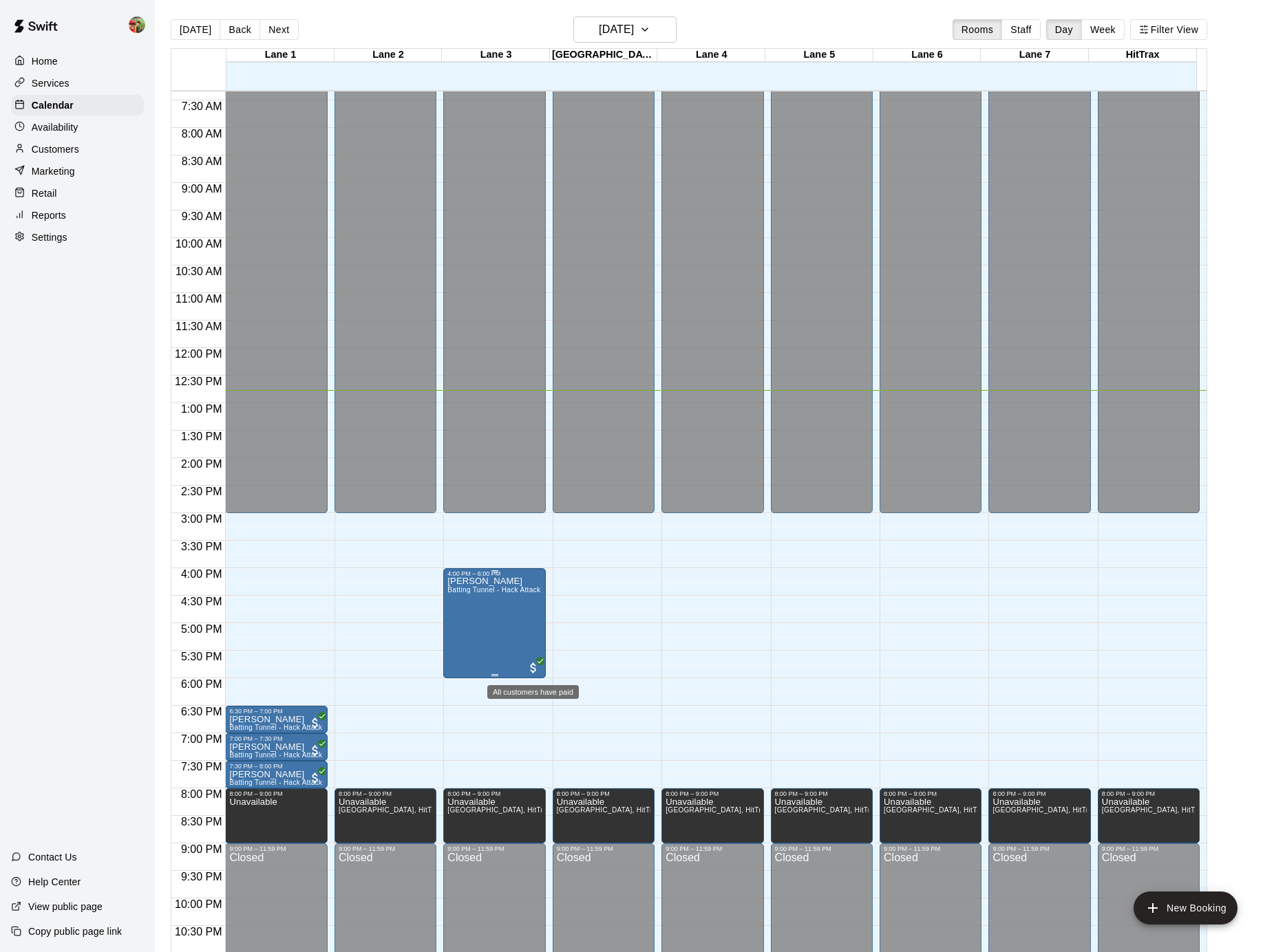
click at [533, 670] on span "All customers have paid" at bounding box center [533, 668] width 14 height 14
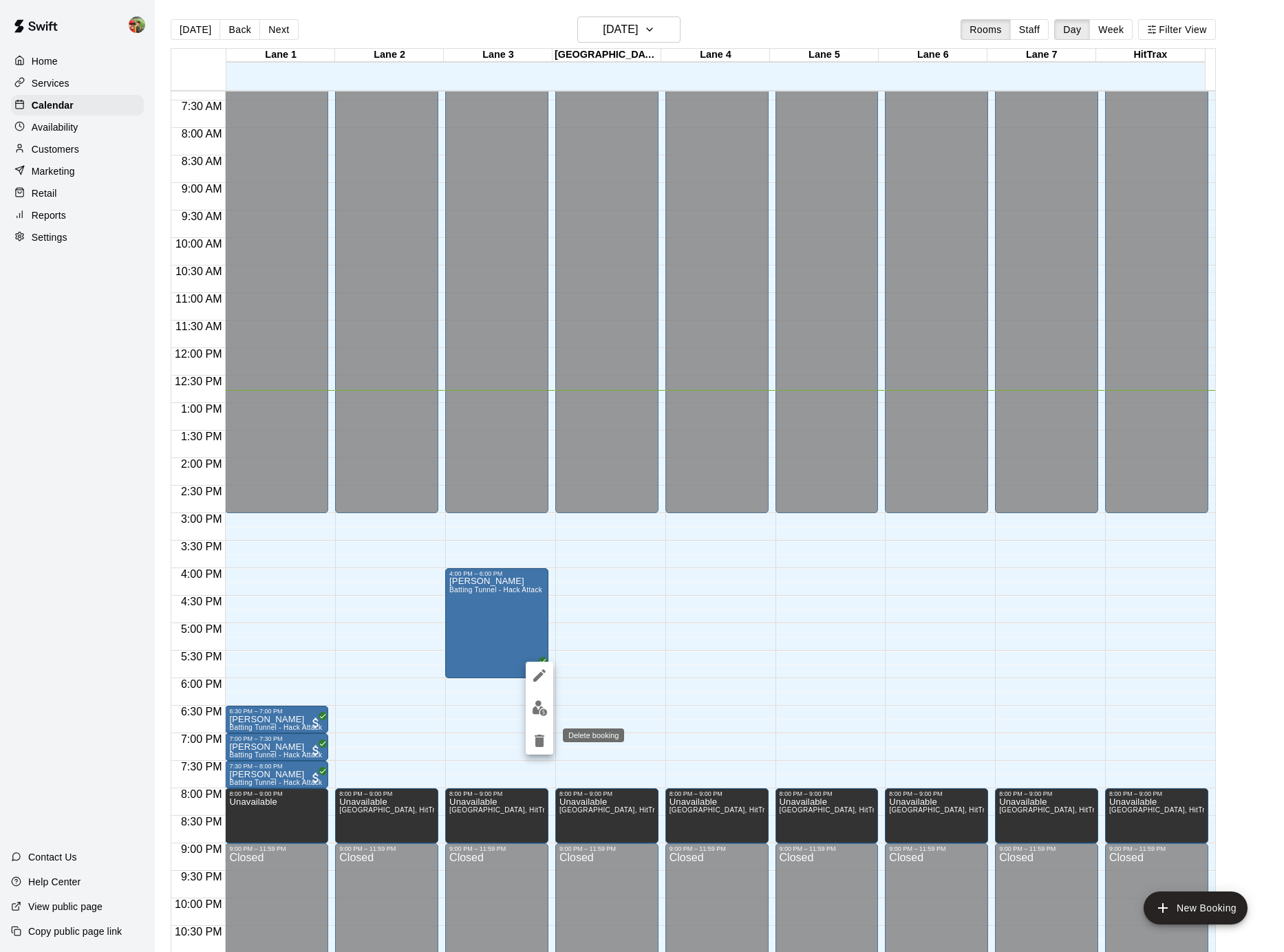
click at [541, 742] on icon "delete" at bounding box center [540, 741] width 10 height 12
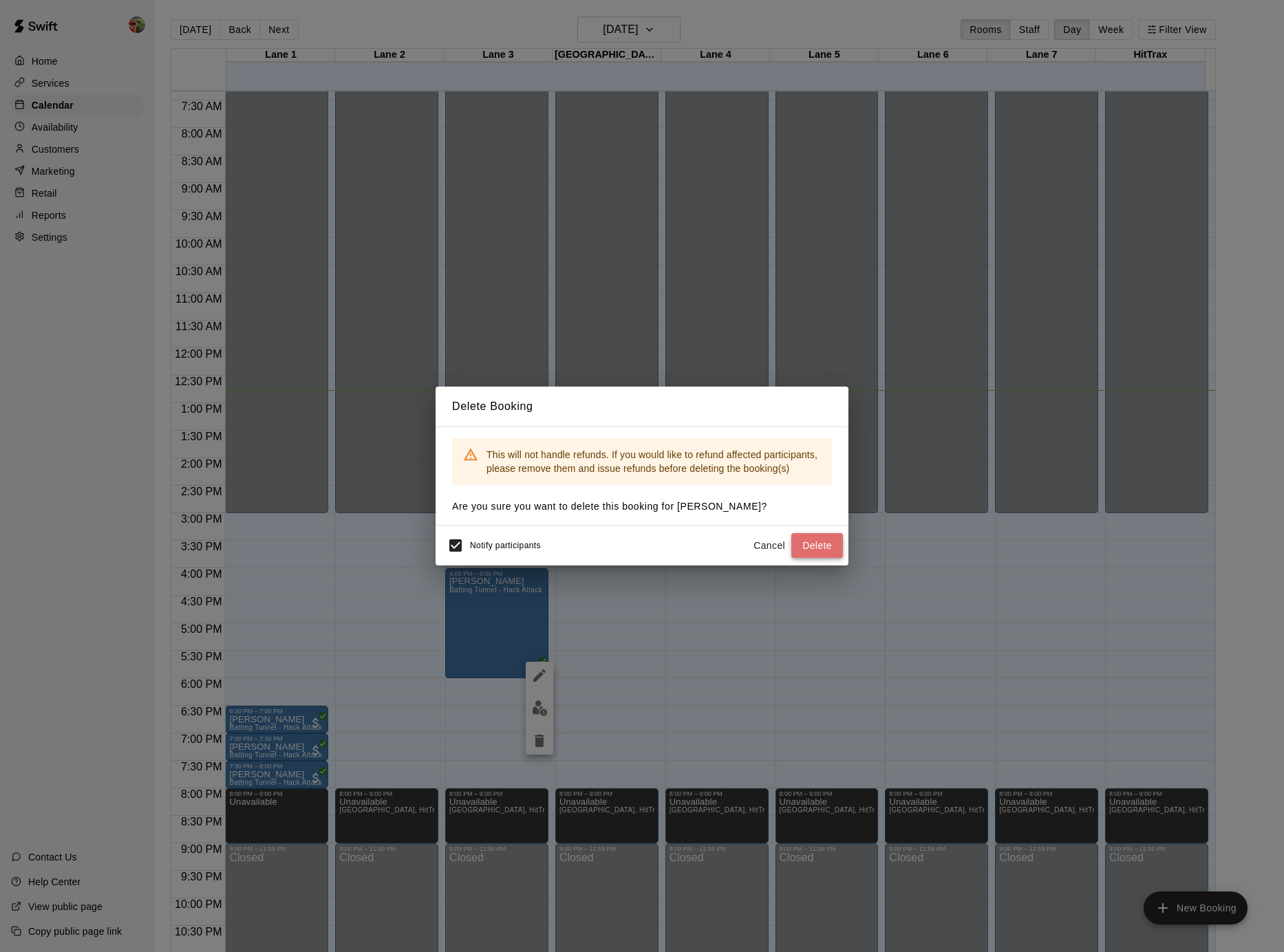
click at [806, 549] on button "Delete" at bounding box center [817, 545] width 52 height 25
